Goal: Check status

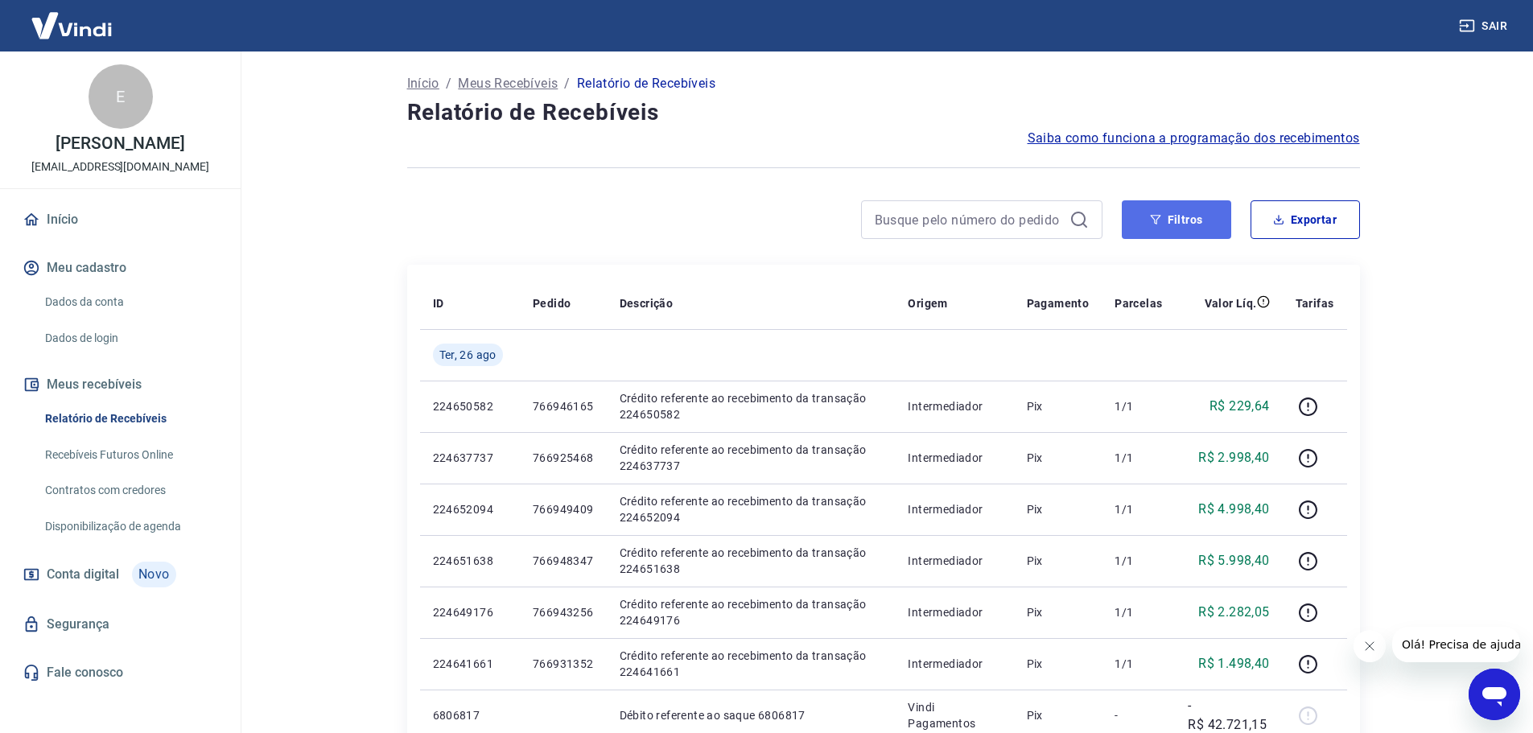
click at [1191, 214] on button "Filtros" at bounding box center [1175, 219] width 109 height 39
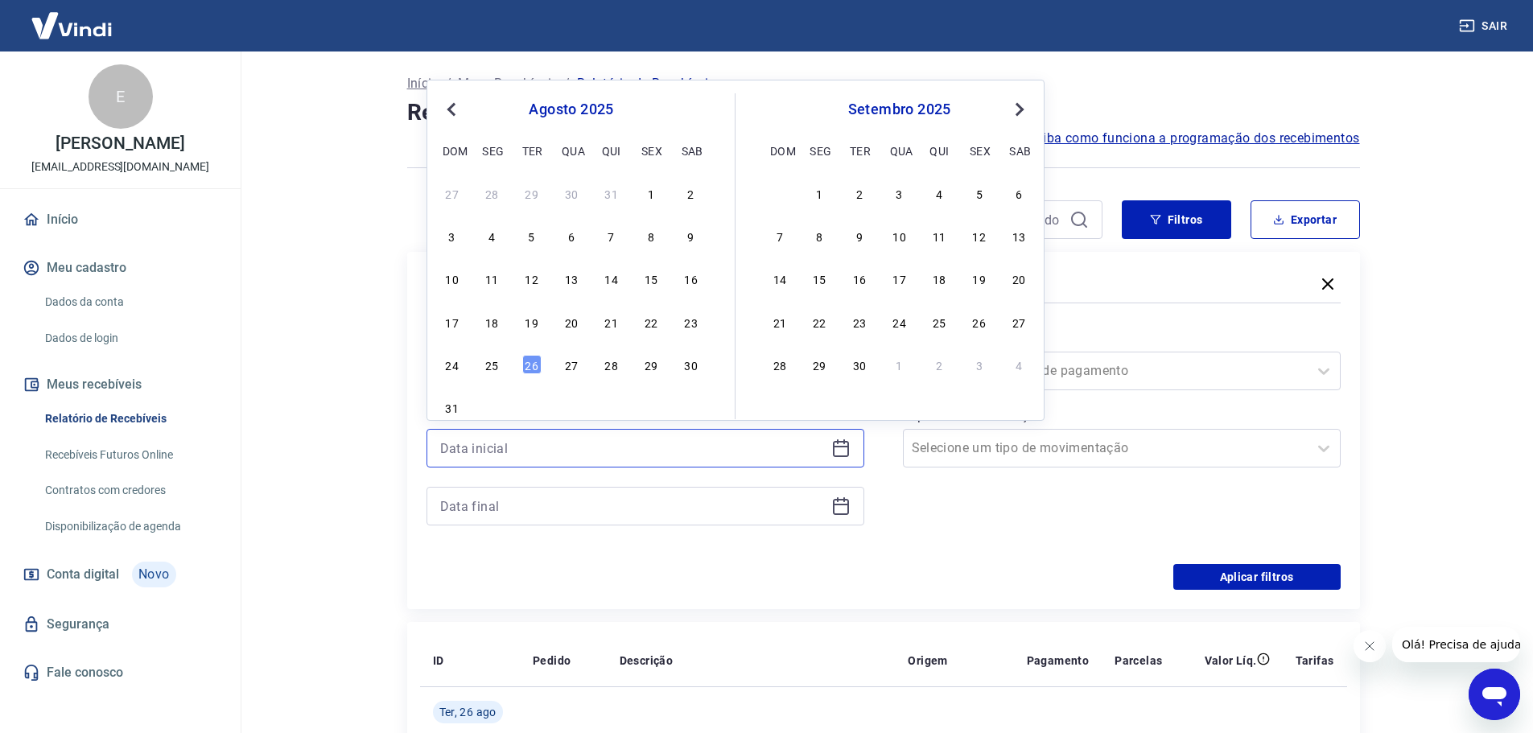
click at [696, 441] on input at bounding box center [632, 448] width 385 height 24
click at [412, 237] on div at bounding box center [754, 219] width 695 height 39
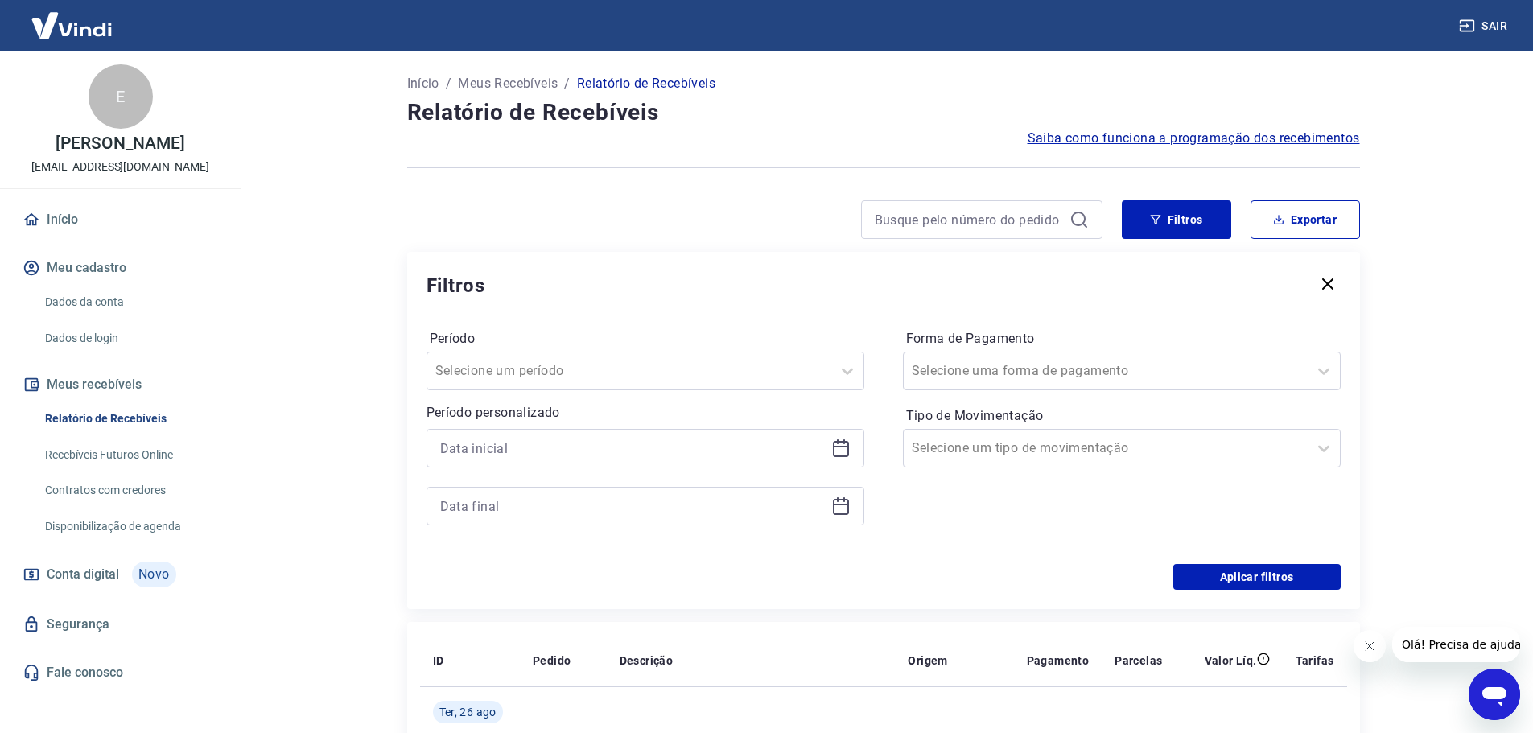
click at [972, 348] on label "Forma de Pagamento" at bounding box center [1121, 338] width 431 height 19
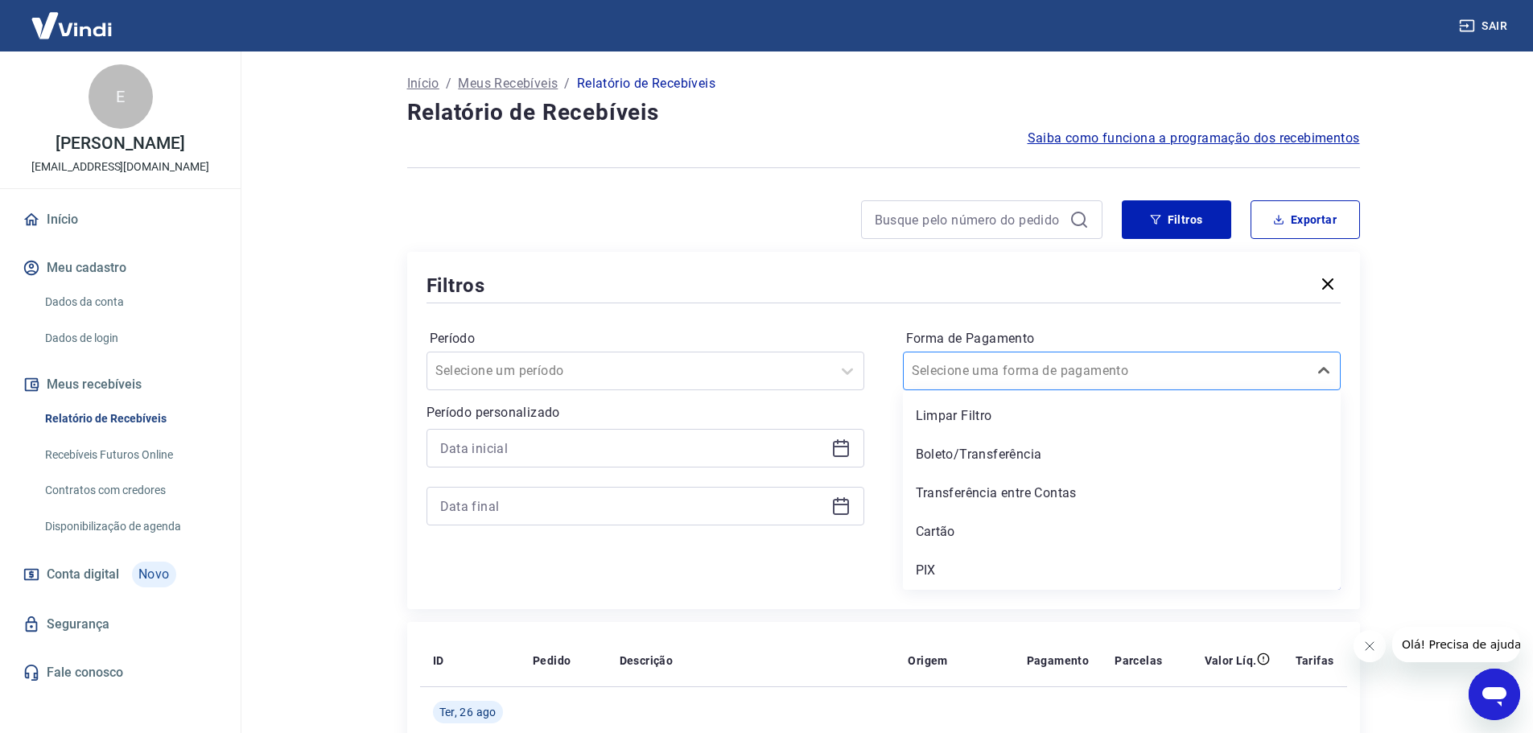
click at [989, 369] on input "Forma de Pagamento" at bounding box center [992, 370] width 163 height 19
click at [961, 452] on div "Boleto/Transferência" at bounding box center [1122, 454] width 438 height 32
click at [800, 370] on div at bounding box center [629, 371] width 388 height 23
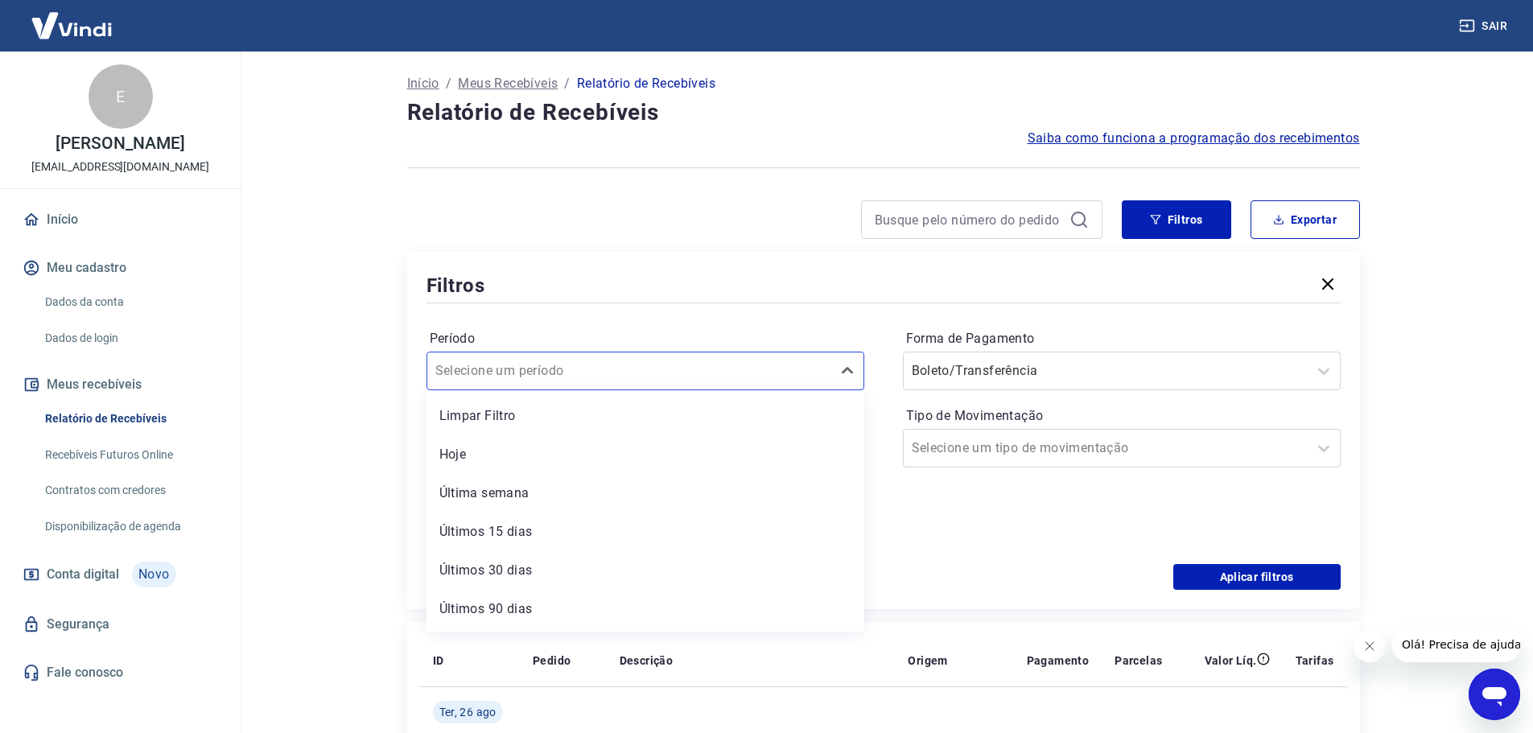
click at [791, 293] on div "Filtros" at bounding box center [883, 285] width 914 height 28
click at [839, 446] on icon at bounding box center [841, 447] width 16 height 2
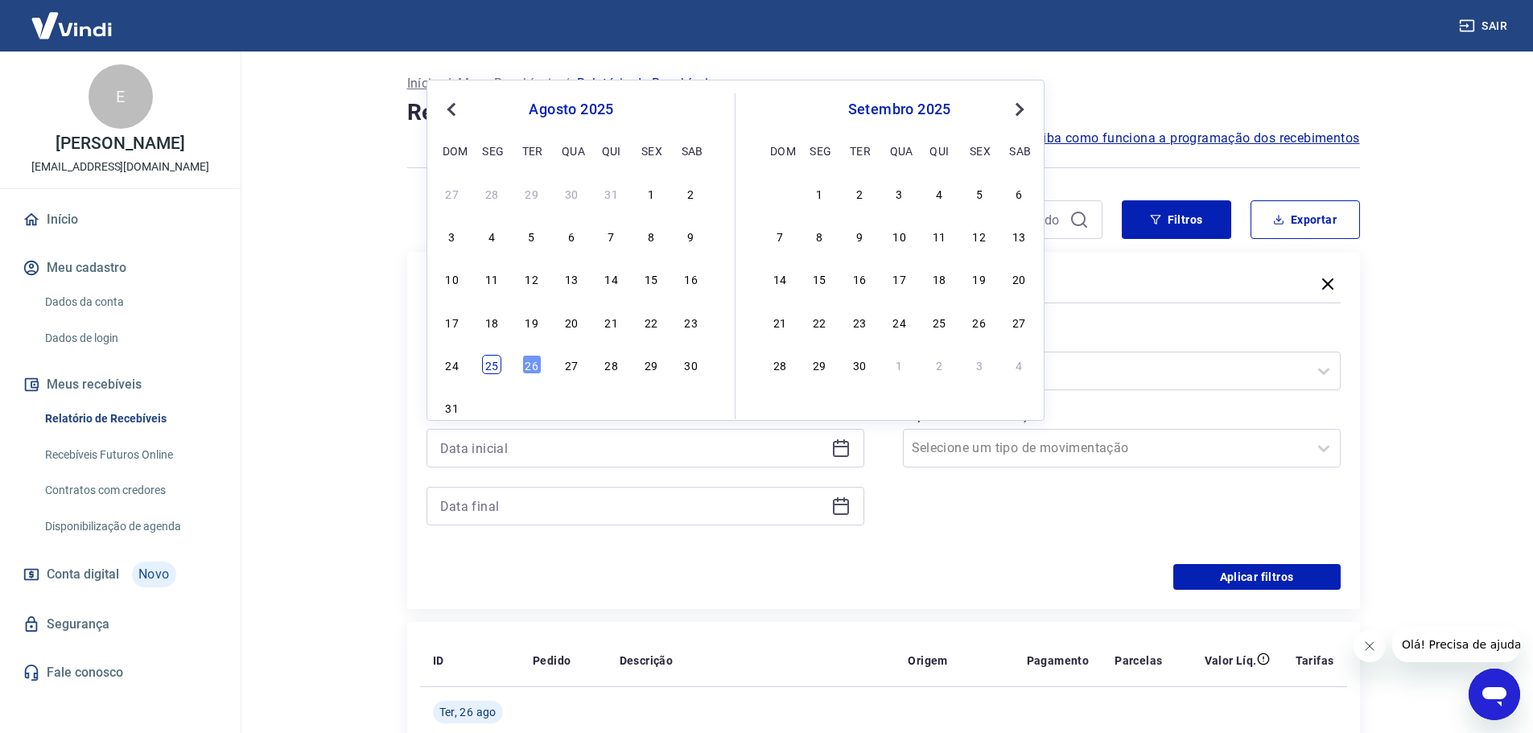
click at [497, 361] on div "25" at bounding box center [491, 364] width 19 height 19
type input "[DATE]"
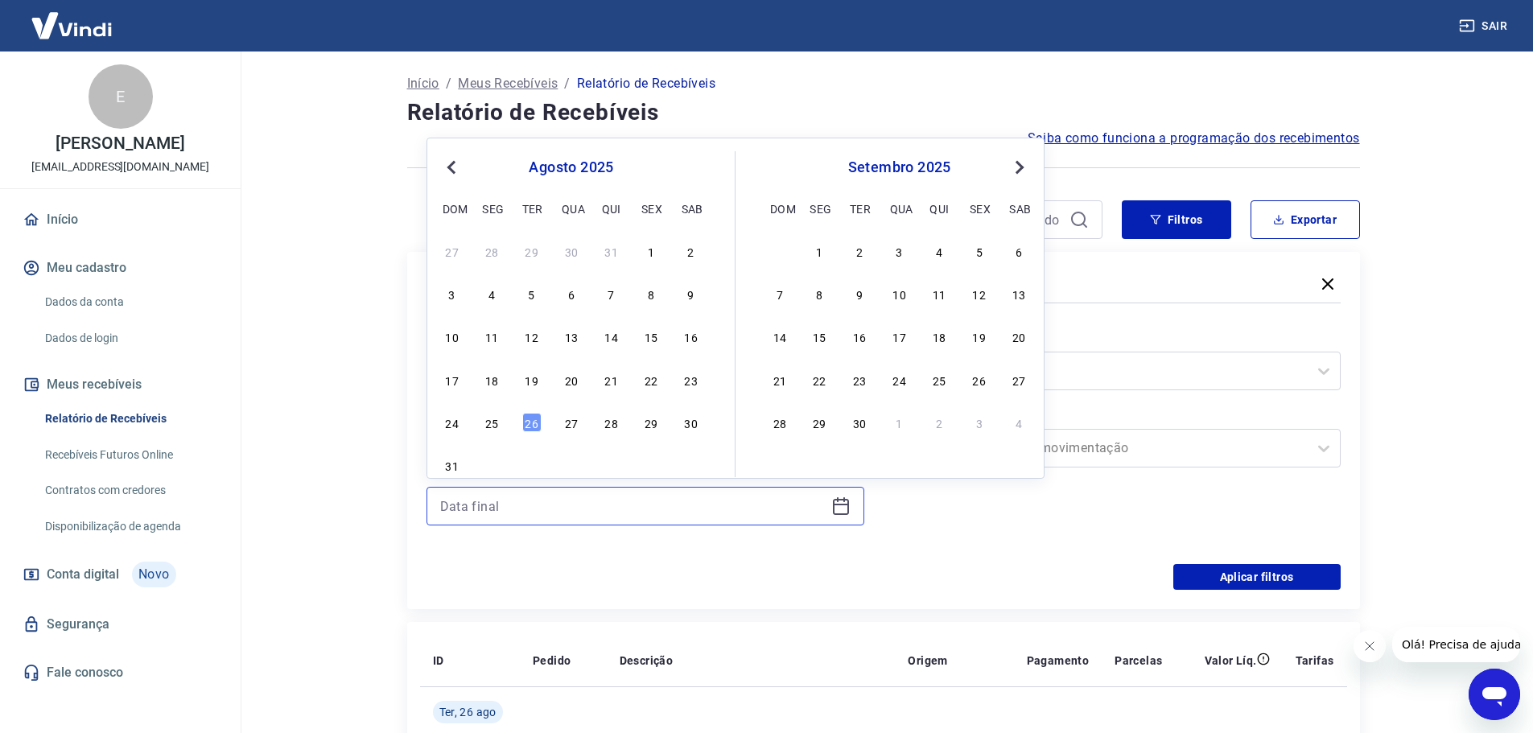
click at [822, 501] on input at bounding box center [632, 506] width 385 height 24
click at [831, 505] on icon at bounding box center [840, 505] width 19 height 19
click at [499, 422] on div "25" at bounding box center [491, 422] width 19 height 19
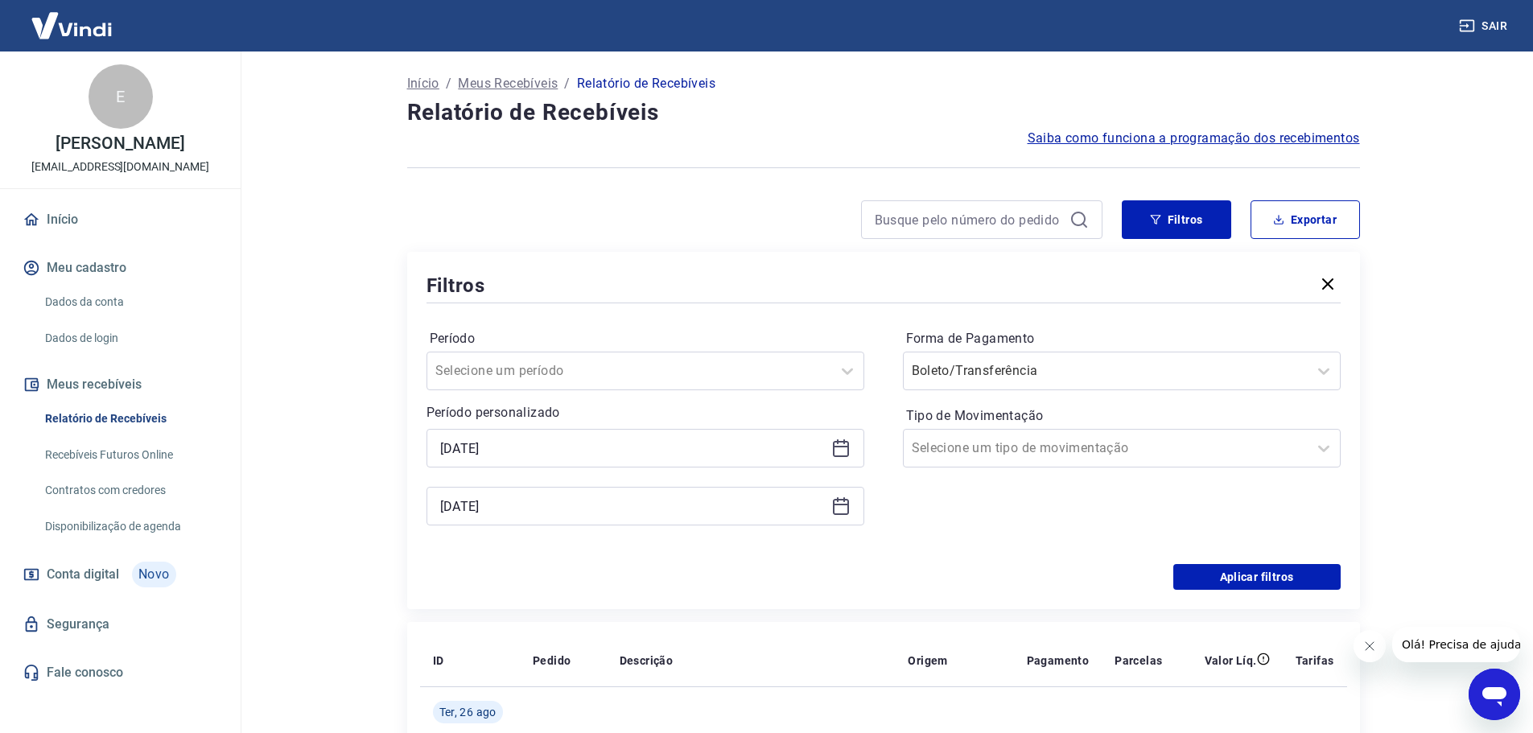
type input "[DATE]"
click at [1221, 576] on button "Aplicar filtros" at bounding box center [1256, 577] width 167 height 26
